Goal: Browse casually

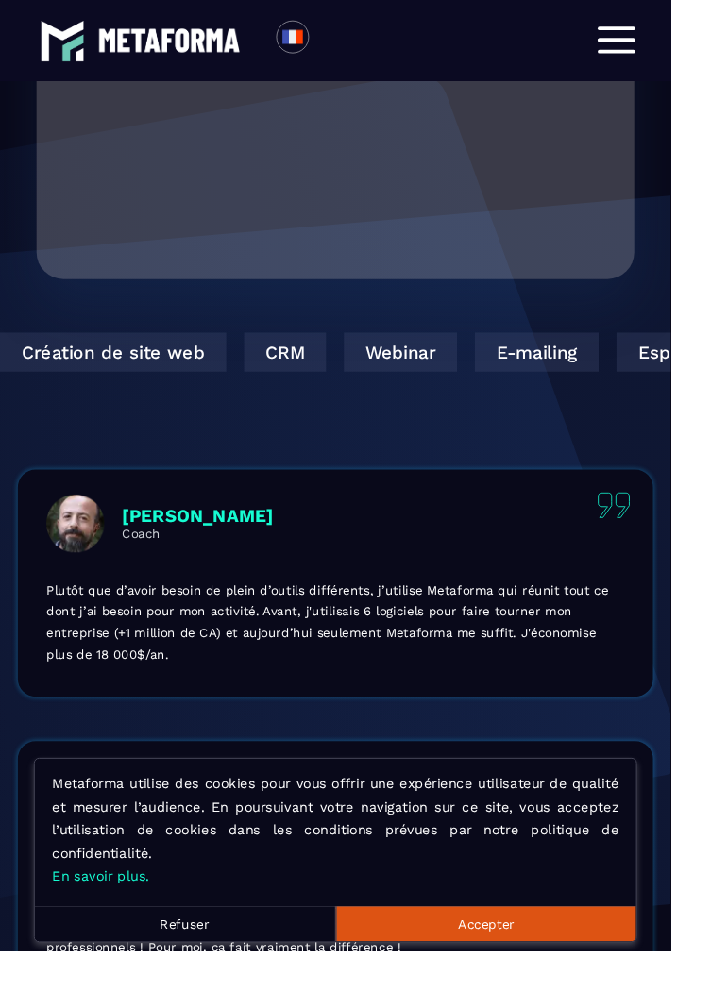
scroll to position [697, 0]
click at [393, 216] on video "Your browser does not support the video tag." at bounding box center [356, 86] width 606 height 303
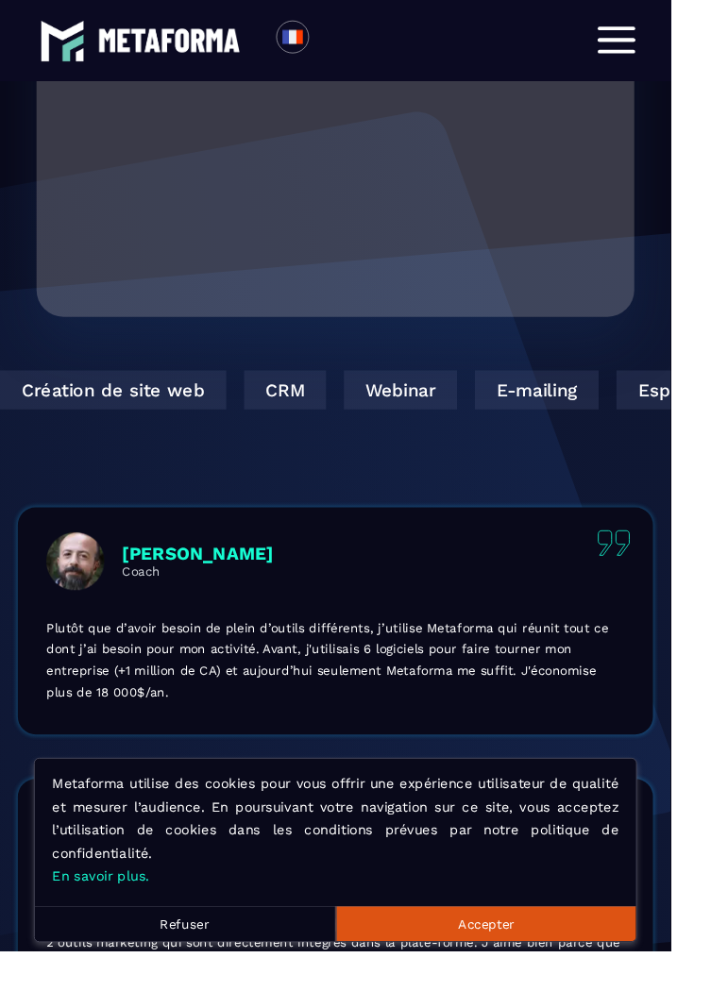
scroll to position [628, 0]
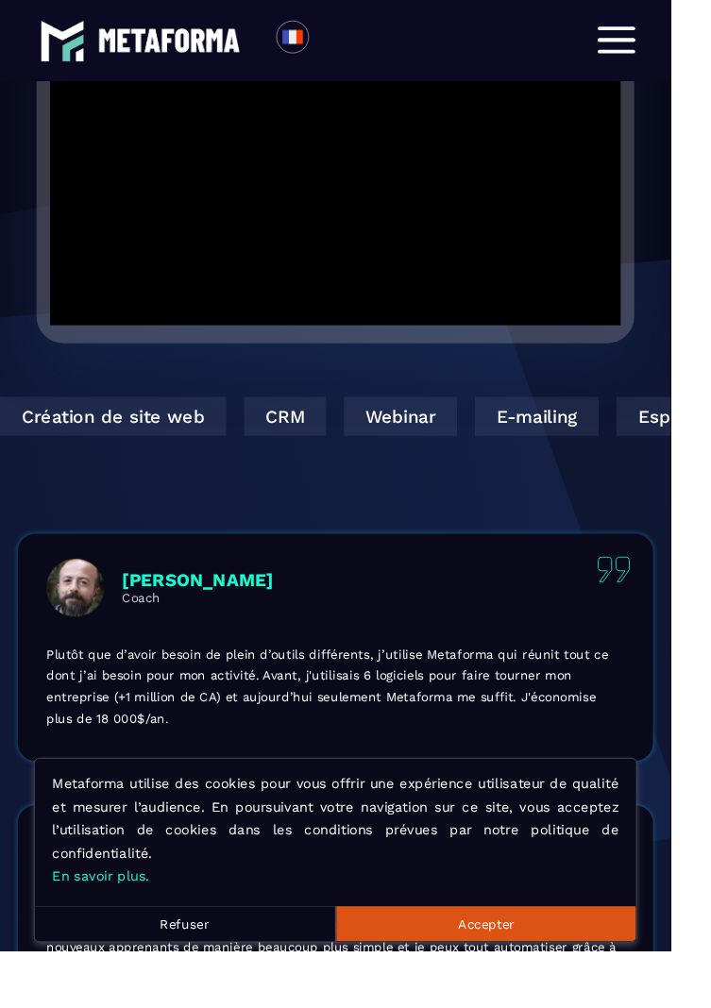
click at [547, 285] on div at bounding box center [356, 174] width 606 height 341
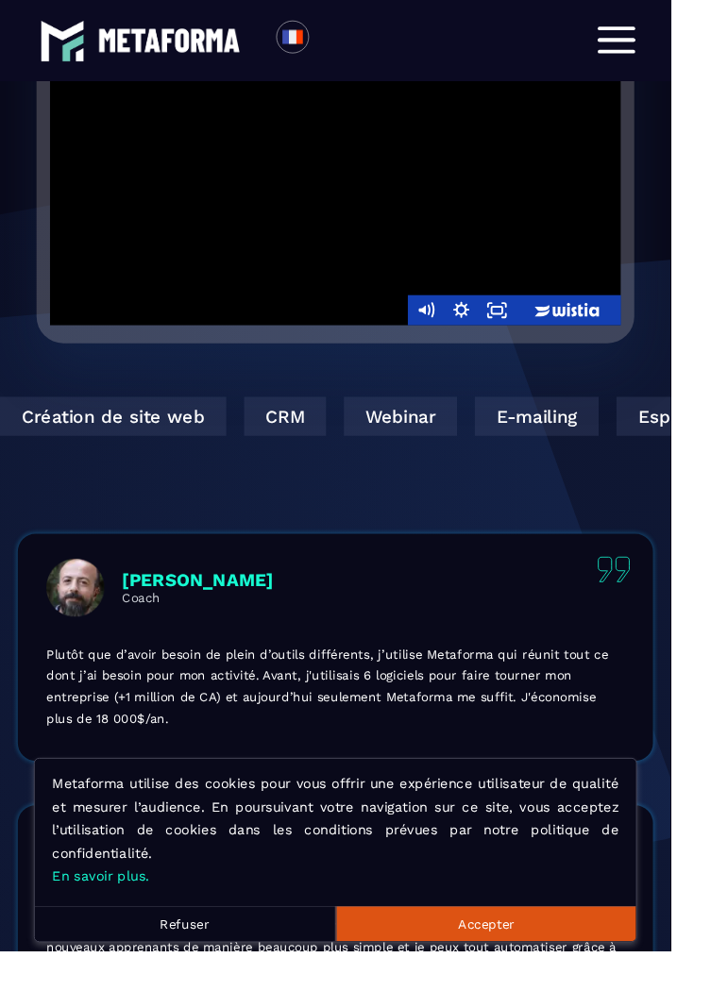
click at [562, 268] on div at bounding box center [356, 174] width 606 height 341
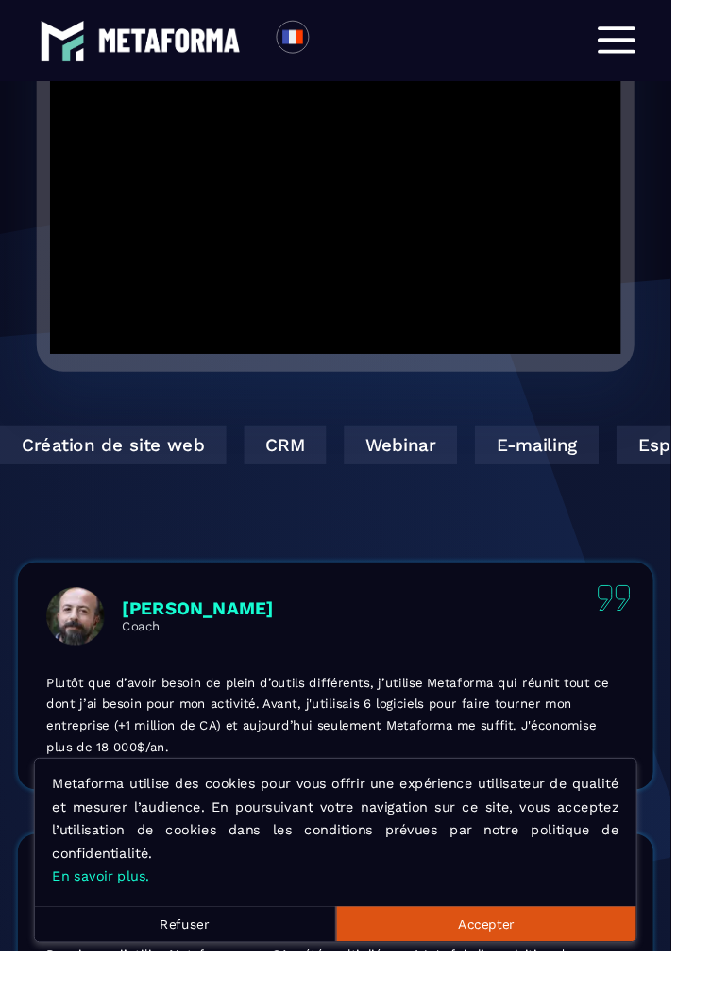
click at [500, 238] on div at bounding box center [356, 204] width 606 height 341
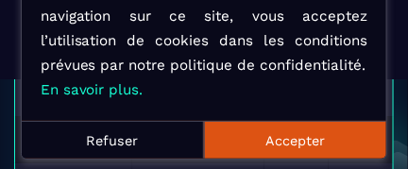
scroll to position [5084, 0]
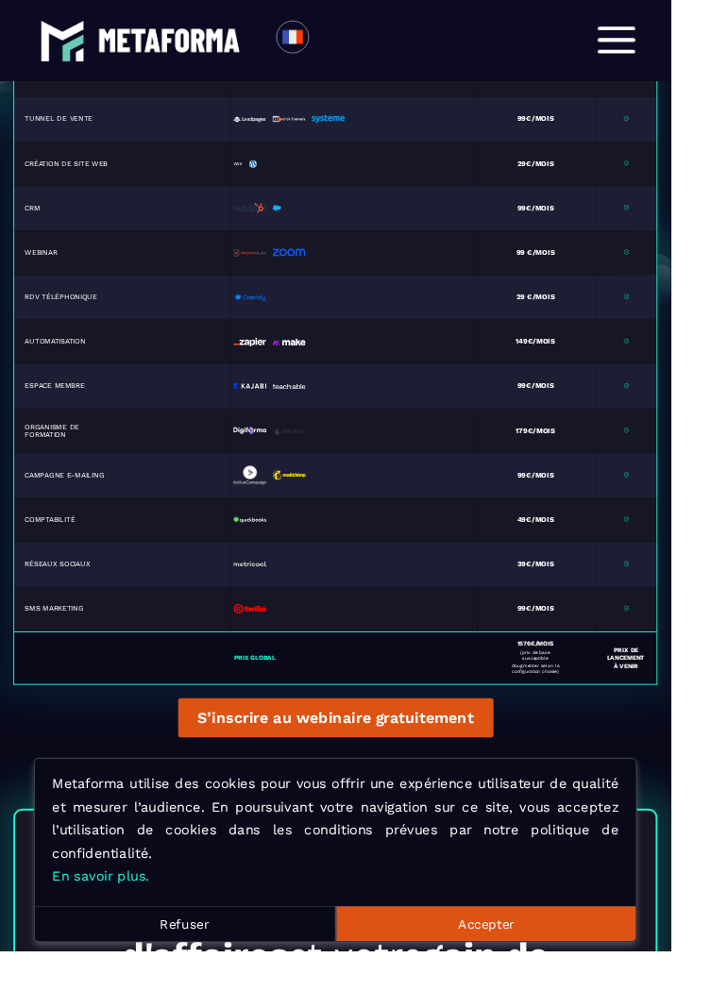
scroll to position [5097, 0]
